Goal: Use online tool/utility: Use online tool/utility

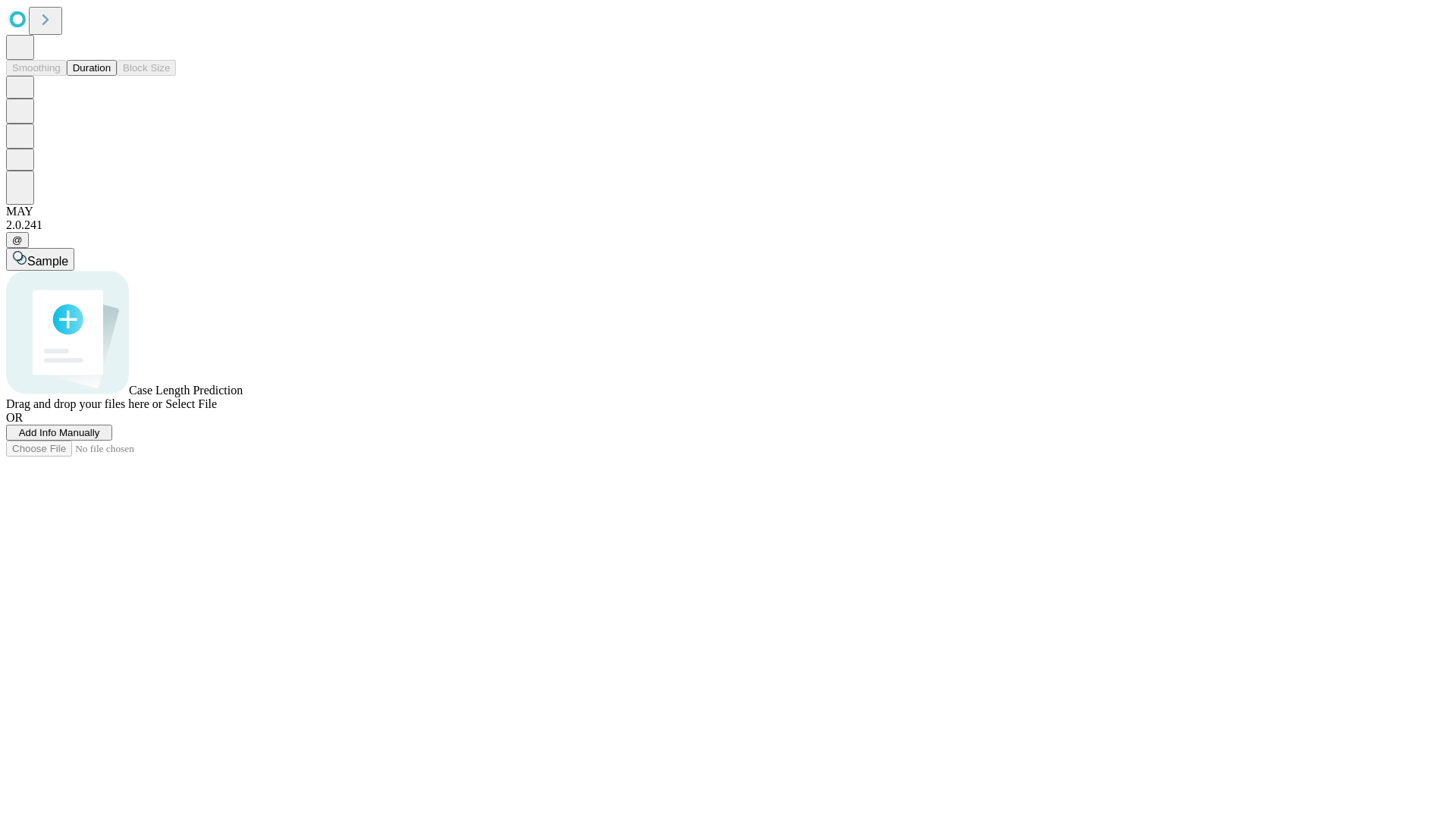
click at [111, 76] on button "Duration" at bounding box center [91, 68] width 50 height 16
click at [217, 411] on span "Select File" at bounding box center [191, 404] width 51 height 13
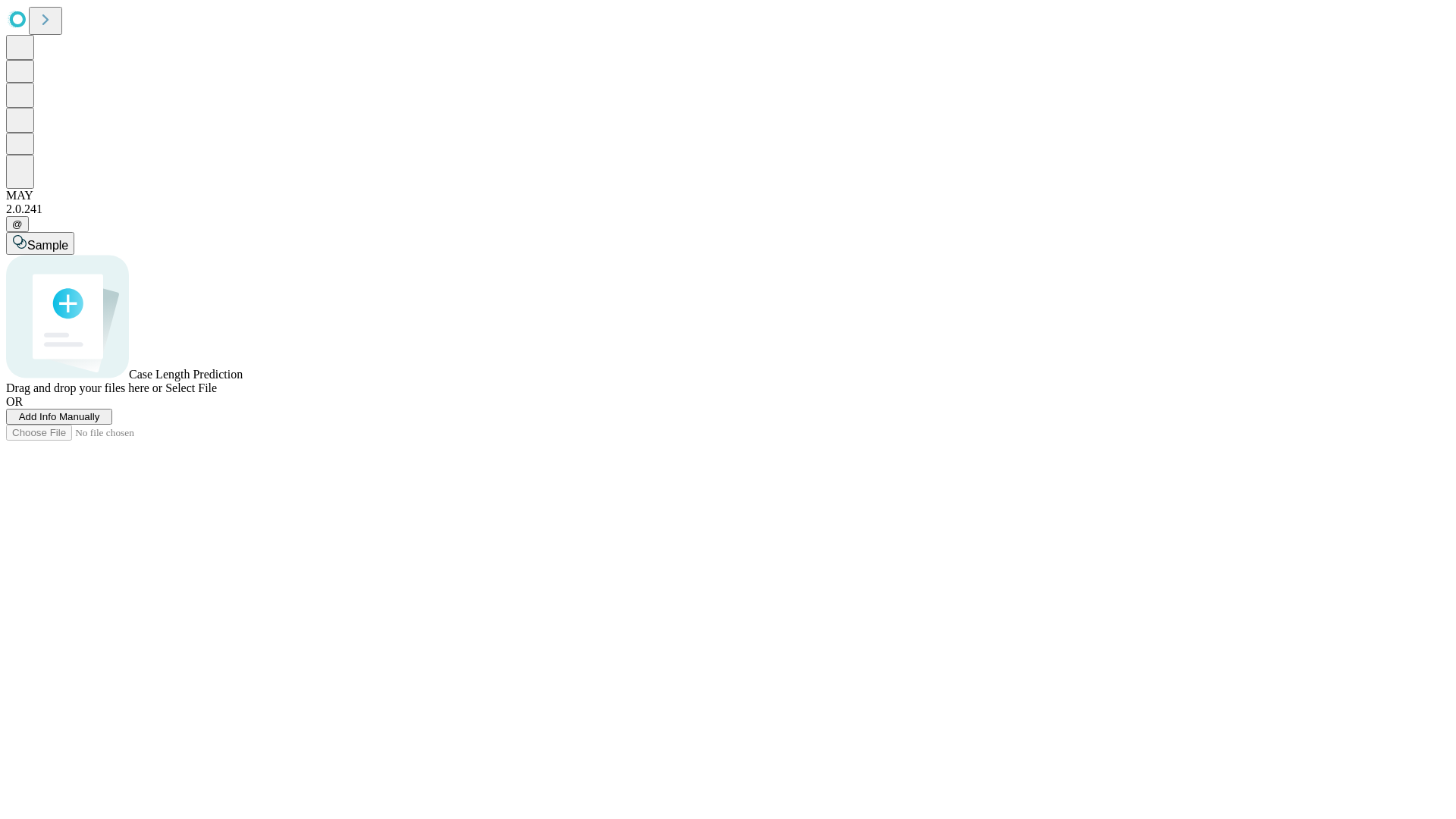
click at [217, 394] on span "Select File" at bounding box center [191, 388] width 51 height 13
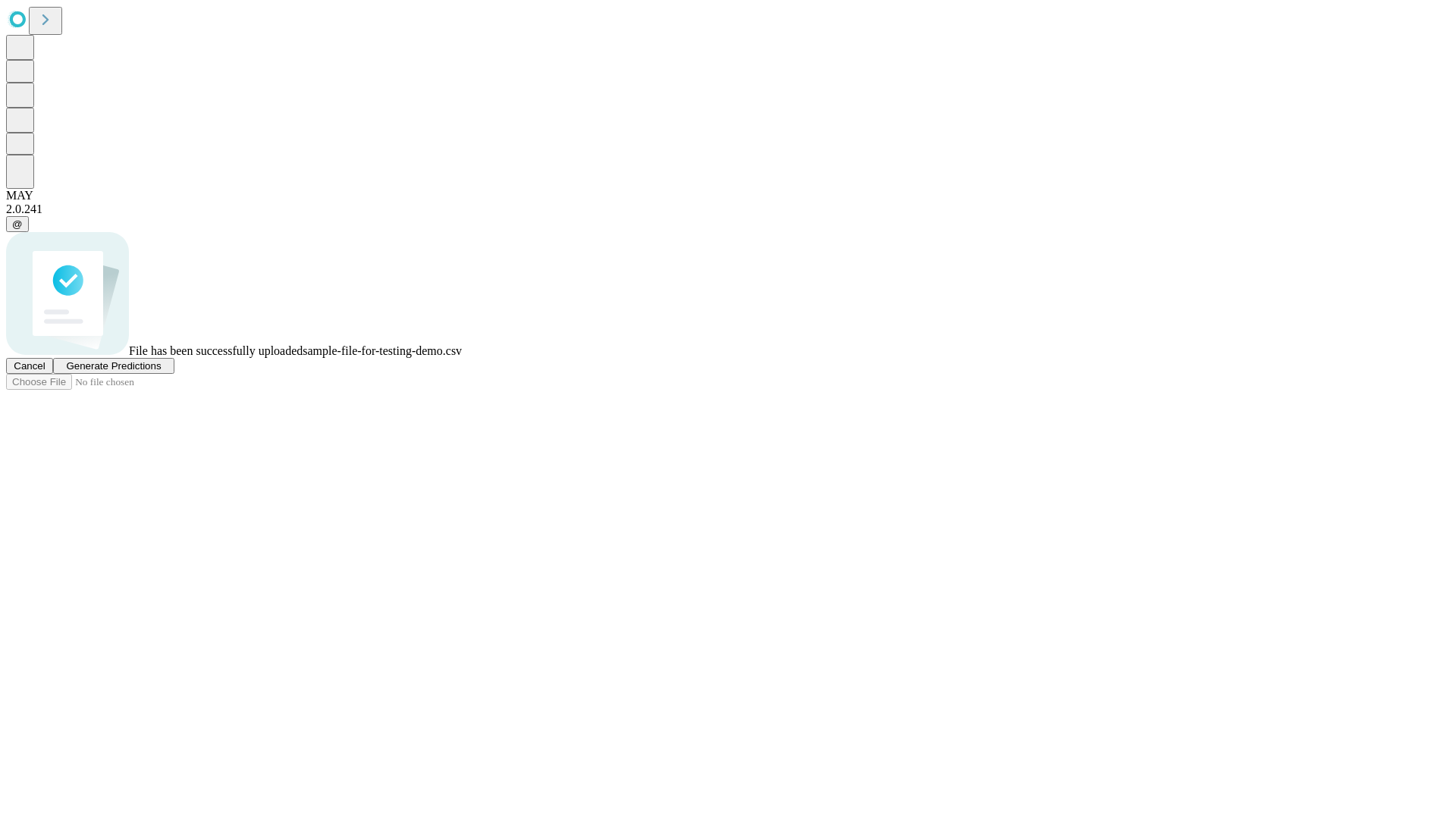
click at [161, 372] on span "Generate Predictions" at bounding box center [113, 366] width 95 height 11
